Goal: Task Accomplishment & Management: Use online tool/utility

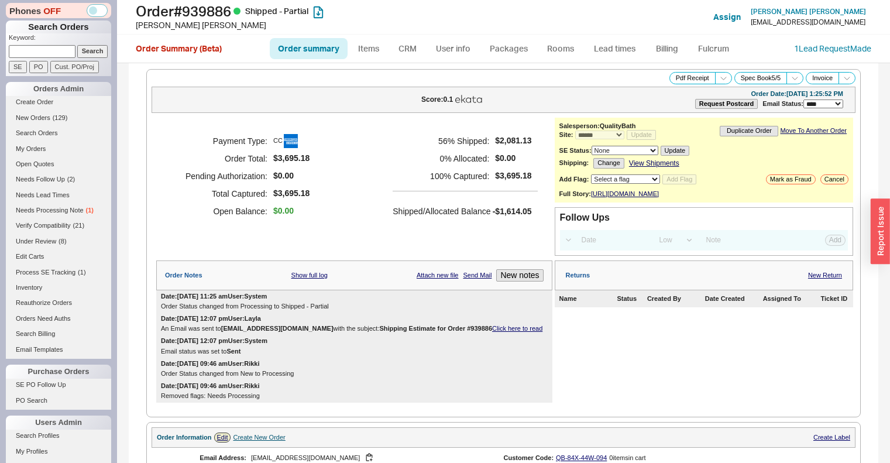
select select "*"
select select "LOW"
select select "3"
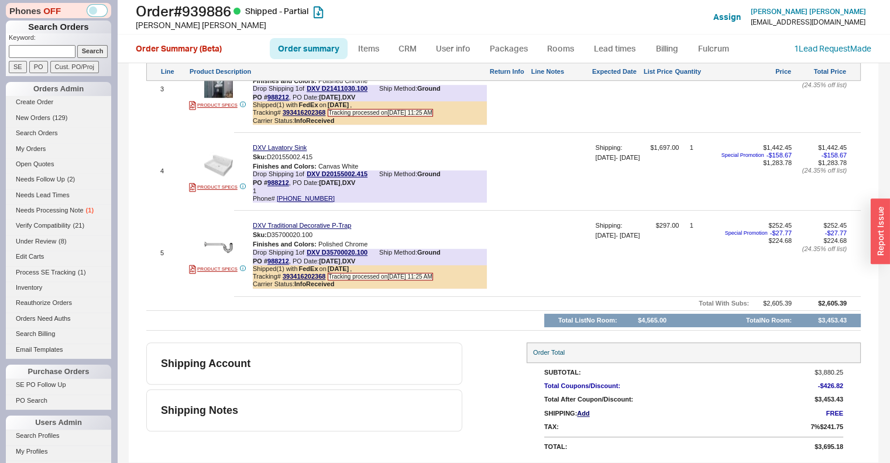
scroll to position [855, 0]
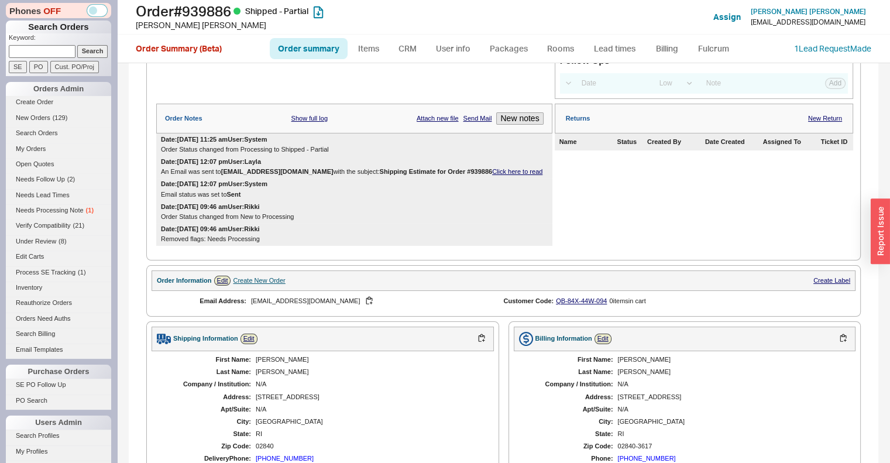
scroll to position [157, 0]
click at [43, 146] on link "My Orders" at bounding box center [58, 149] width 105 height 12
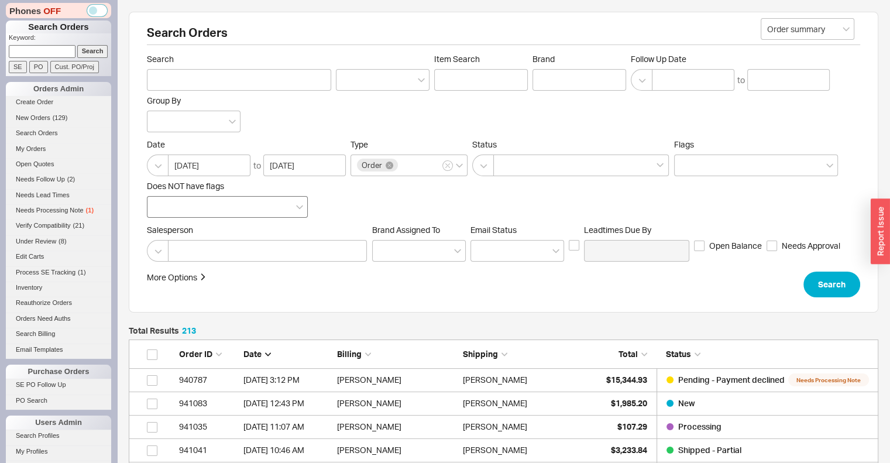
scroll to position [5007, 741]
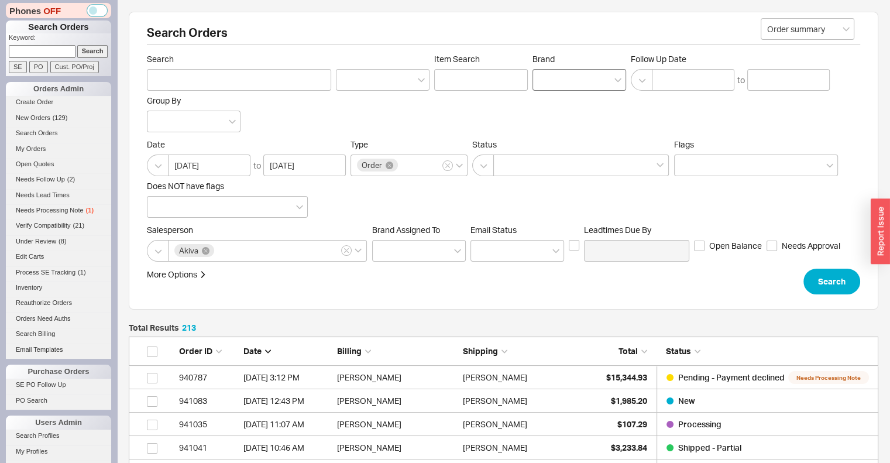
click at [553, 81] on div at bounding box center [580, 80] width 94 height 22
click at [547, 81] on input "Brand" at bounding box center [543, 79] width 8 height 13
type input "dxv"
click at [165, 169] on button "button" at bounding box center [158, 166] width 22 height 22
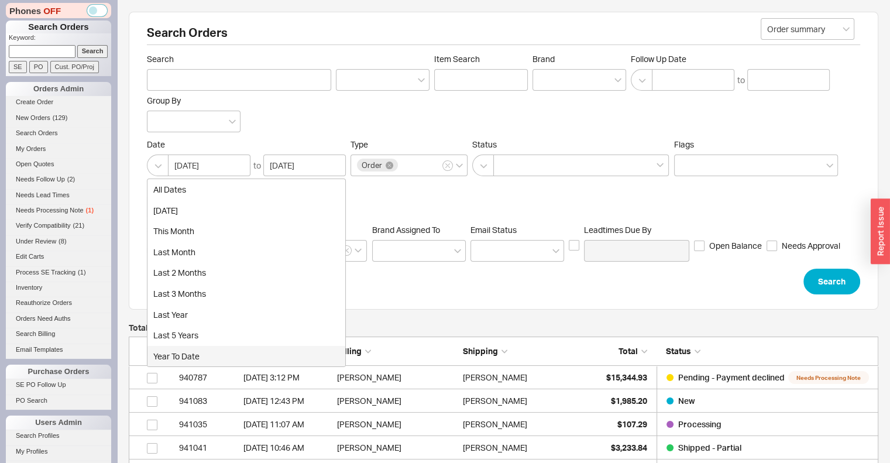
click at [188, 357] on div "year to date" at bounding box center [247, 356] width 198 height 21
type input "01/01/2025"
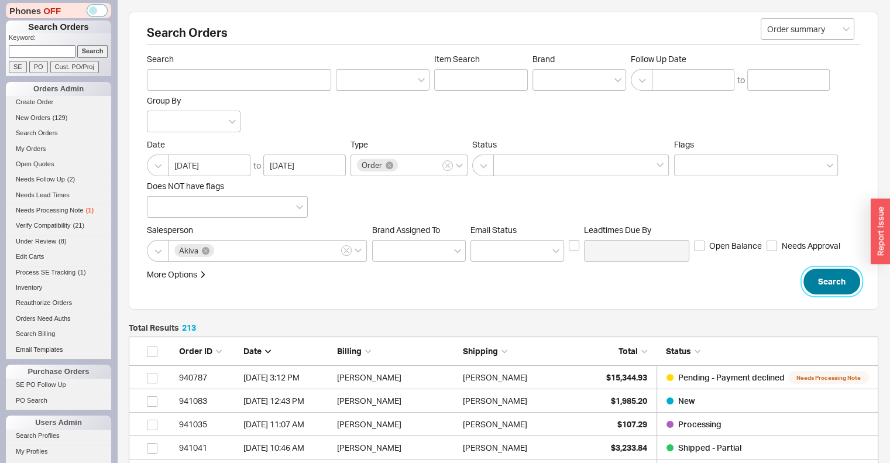
click at [832, 283] on button "Search" at bounding box center [832, 282] width 57 height 26
click at [561, 80] on div at bounding box center [580, 80] width 94 height 22
click at [547, 80] on input "Brand" at bounding box center [543, 79] width 8 height 13
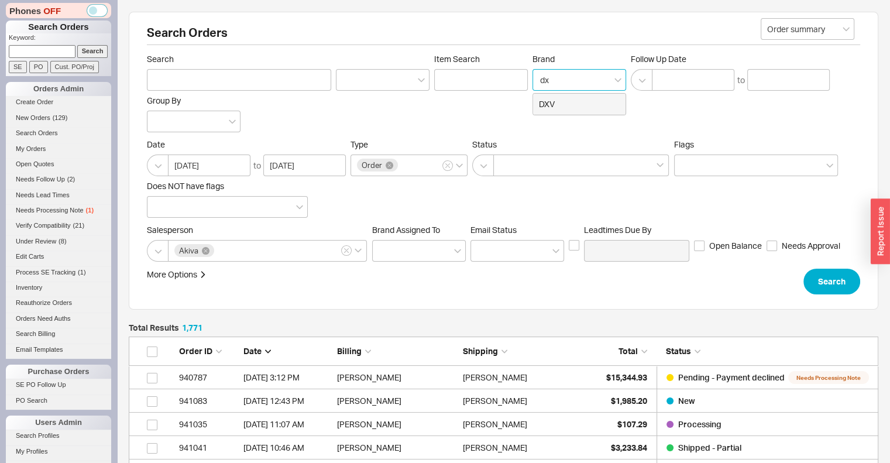
type input "dxv"
click at [562, 100] on div "DXV" at bounding box center [579, 104] width 92 height 21
type input "Brand"
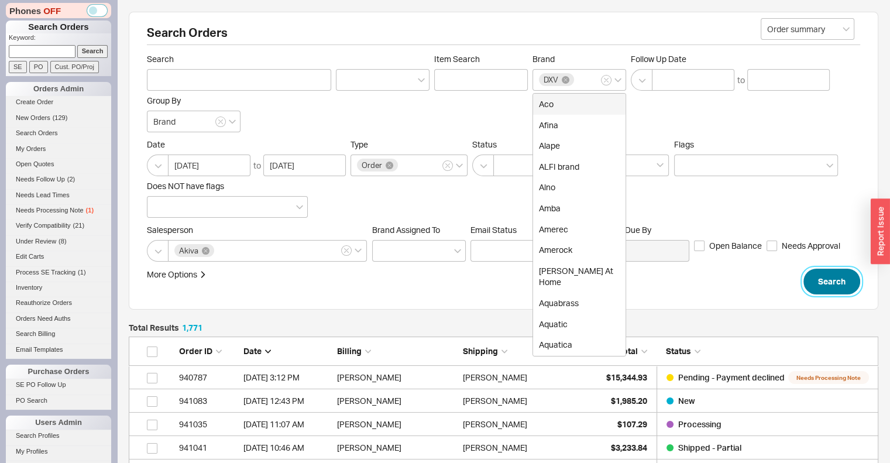
click at [841, 281] on button "Search" at bounding box center [832, 282] width 57 height 26
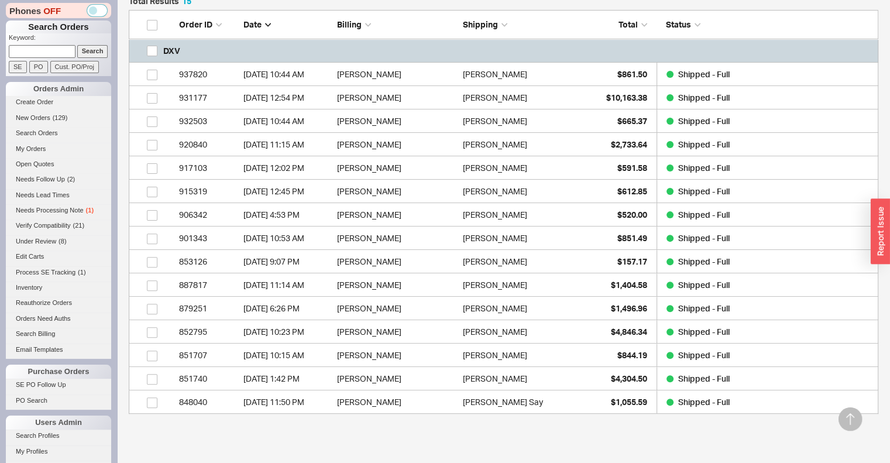
scroll to position [328, 0]
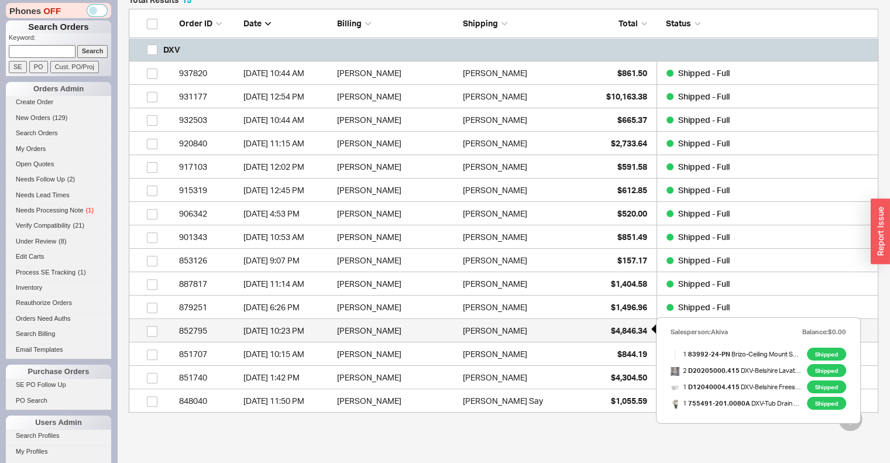
click at [629, 333] on span "$4,846.34" at bounding box center [629, 330] width 36 height 10
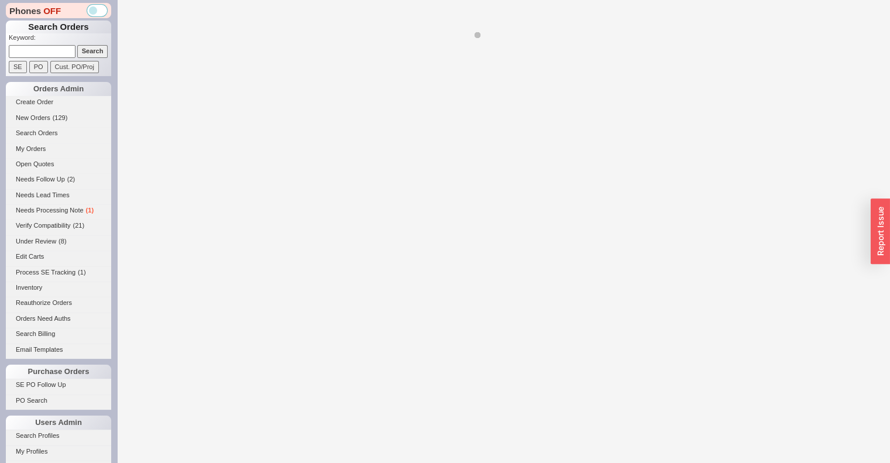
select select "*"
select select "LOW"
select select "3"
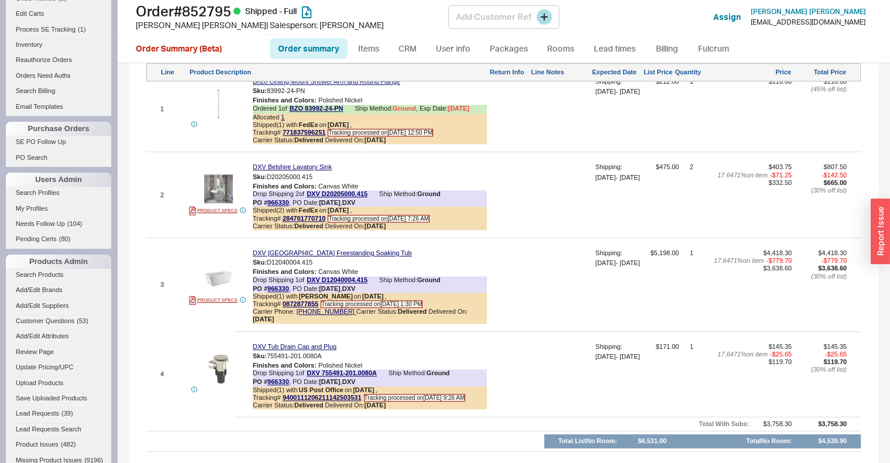
scroll to position [244, 0]
click at [47, 410] on span "Lead Requests" at bounding box center [37, 412] width 43 height 7
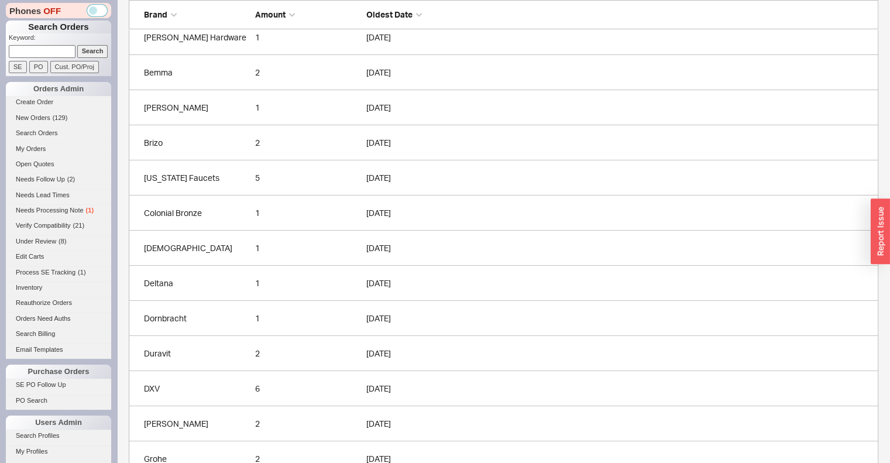
scroll to position [241, 0]
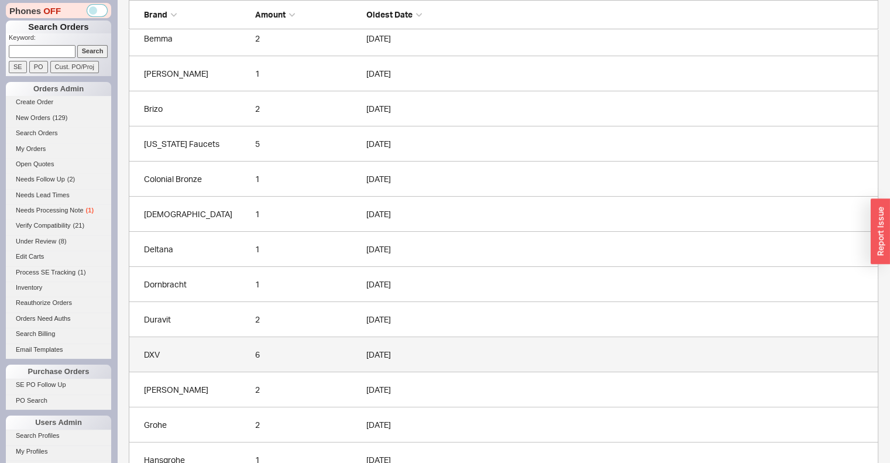
click at [220, 355] on div "DXV" at bounding box center [196, 355] width 105 height 12
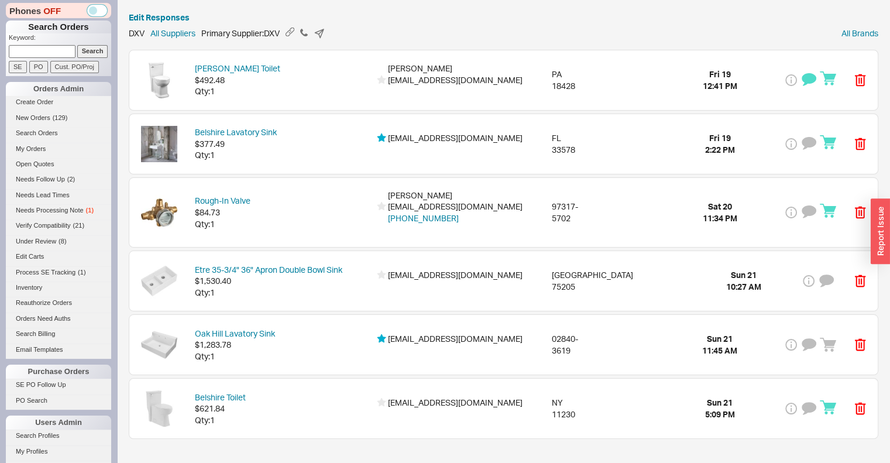
click at [625, 416] on div "Belshire Toilet $621.84 Qty: 1 akiva@qualitybath.com Assign | View NY 11230 Sun…" at bounding box center [503, 409] width 749 height 60
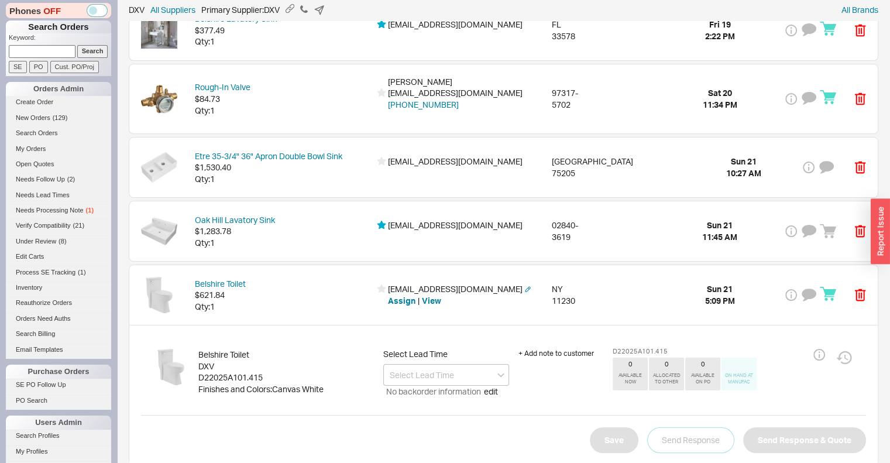
scroll to position [116, 0]
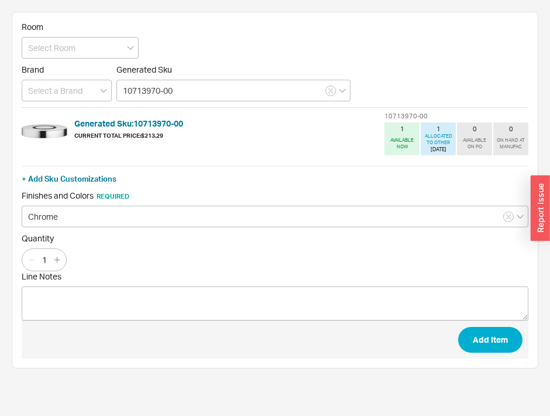
type input "10713970-00"
click at [492, 339] on button "Add Item" at bounding box center [490, 340] width 64 height 26
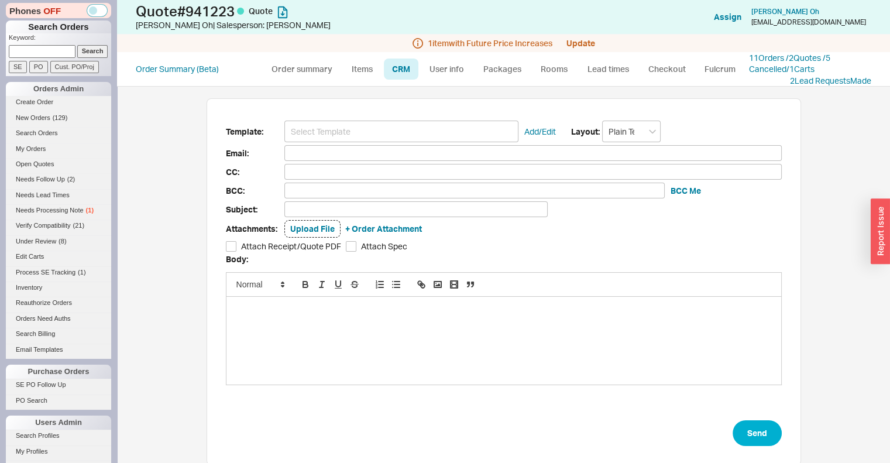
scroll to position [368, 755]
click at [383, 133] on input at bounding box center [401, 132] width 234 height 22
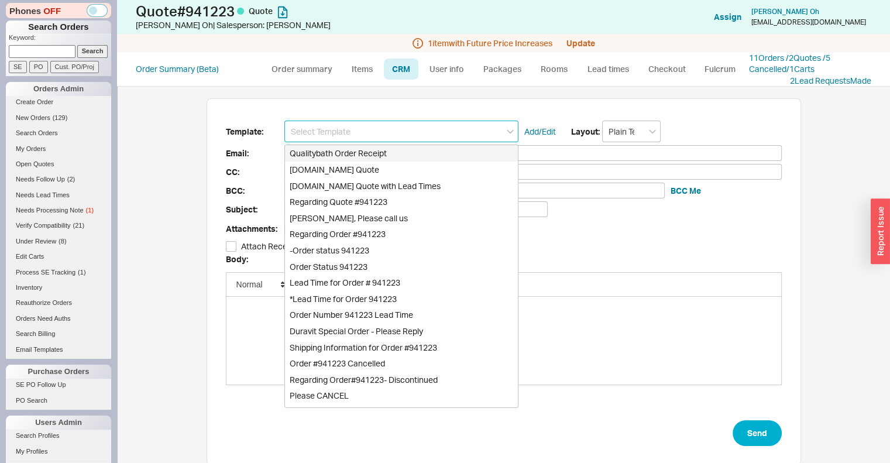
click at [393, 169] on div "Qualitybath.com Quote" at bounding box center [401, 170] width 233 height 16
type input "Receipt"
type input "janethjoh@gmail.com"
type input "Quality Bath Quote #941223"
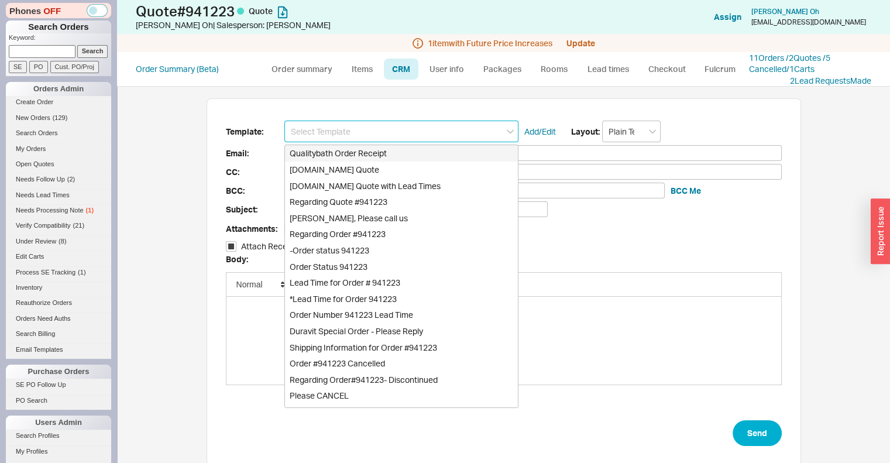
checkbox input "true"
type input "Qualitybath.com Quote"
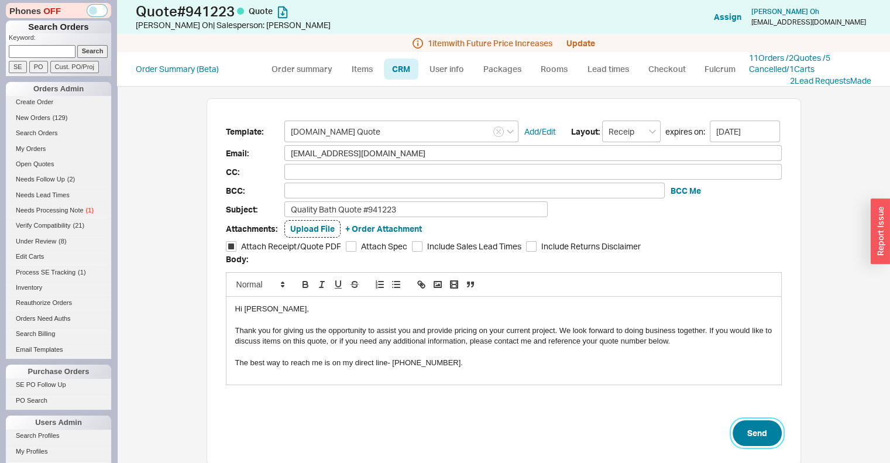
click at [749, 431] on button "Send" at bounding box center [757, 433] width 49 height 26
select select "*"
select select "LOW"
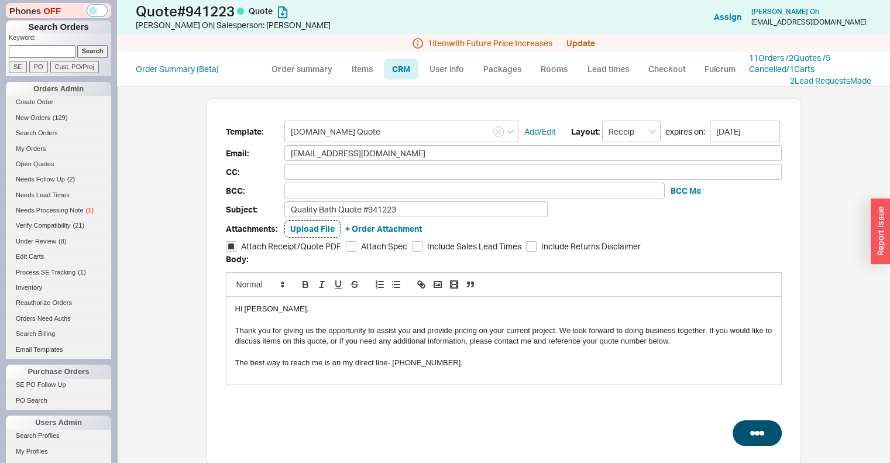
select select "3"
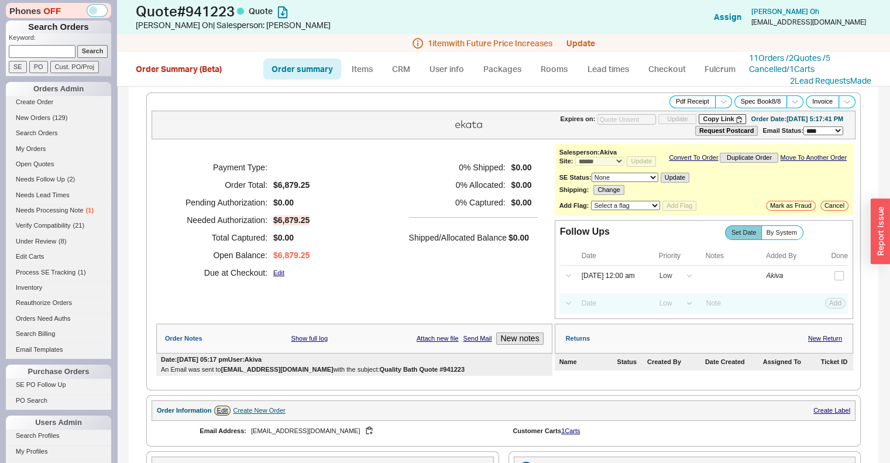
type input "09/28/2025"
click at [42, 153] on link "My Orders" at bounding box center [58, 149] width 105 height 12
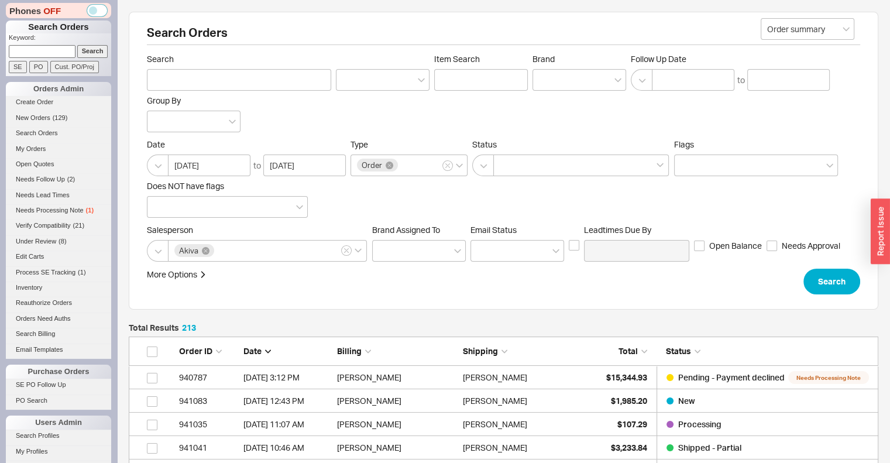
scroll to position [5007, 741]
click at [543, 80] on input "Brand" at bounding box center [543, 79] width 8 height 13
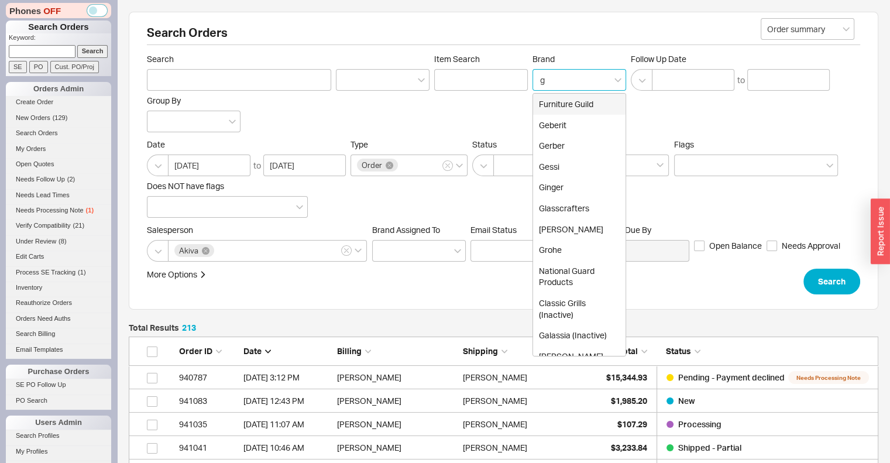
type input "gr"
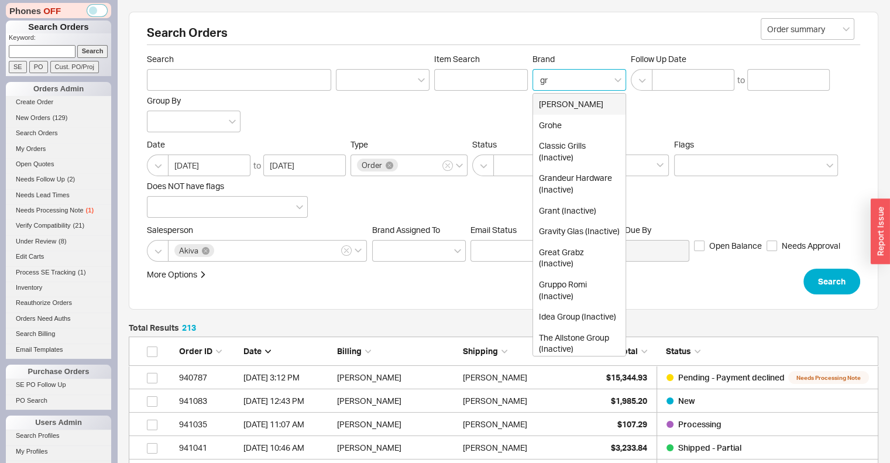
click at [560, 131] on div "Grohe" at bounding box center [579, 125] width 92 height 21
type input "Brand"
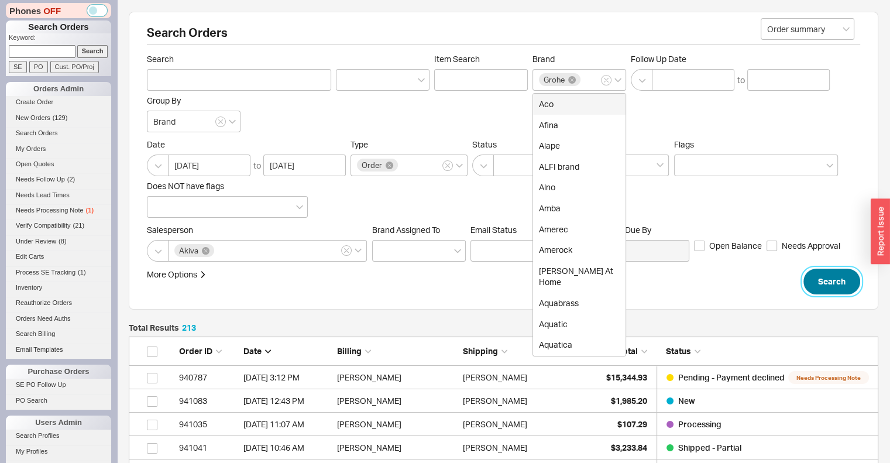
click at [838, 284] on button "Search" at bounding box center [832, 282] width 57 height 26
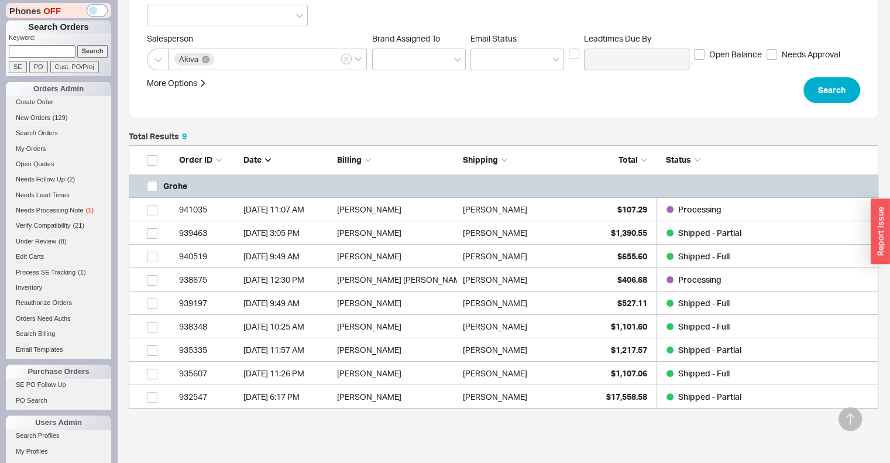
scroll to position [193, 0]
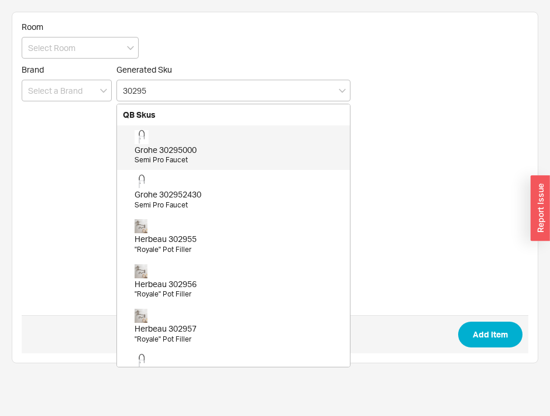
click at [236, 151] on div "Grohe 30295000" at bounding box center [240, 150] width 210 height 12
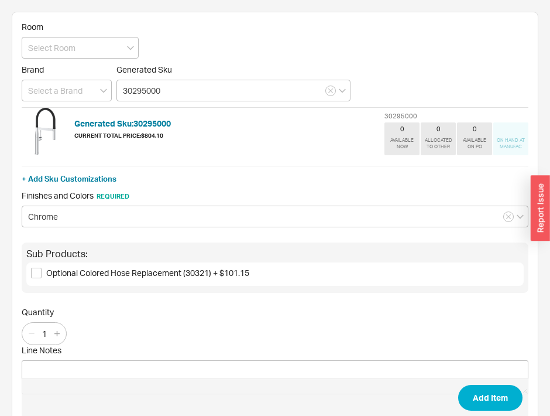
type input "30295000"
click at [479, 395] on button "Add Item" at bounding box center [490, 398] width 64 height 26
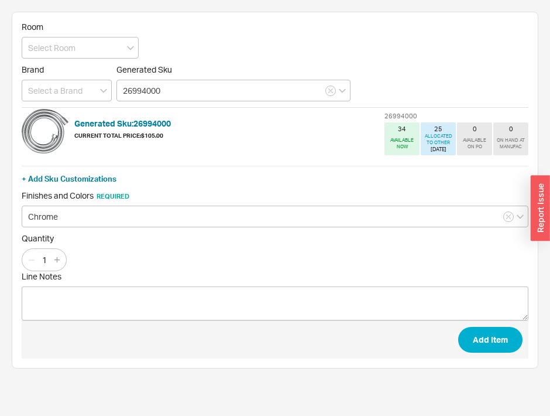
type input "26994000"
click at [56, 258] on icon "button" at bounding box center [56, 259] width 5 height 5
type input "2"
click at [484, 342] on button "Add Item" at bounding box center [490, 340] width 64 height 26
